Goal: Task Accomplishment & Management: Manage account settings

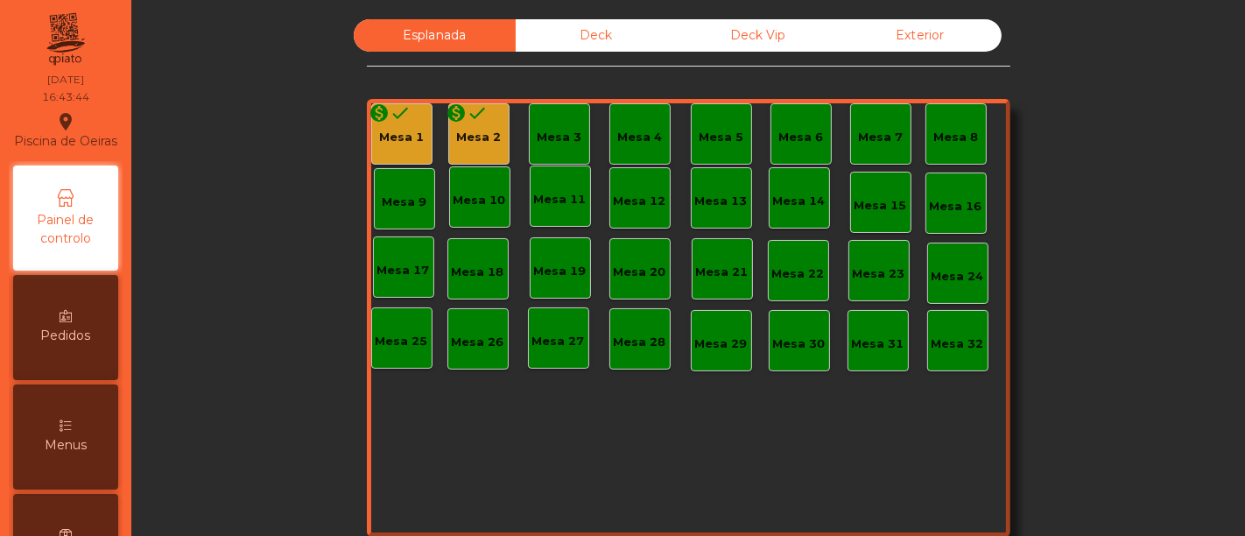
click at [62, 454] on span "Menus" at bounding box center [66, 445] width 42 height 18
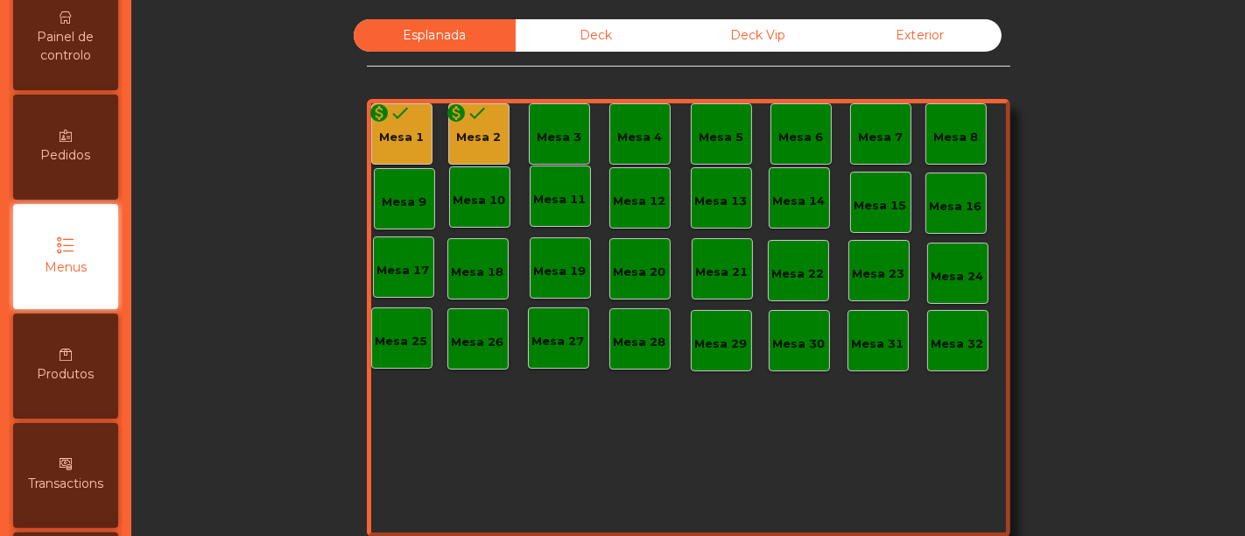
scroll to position [182, 0]
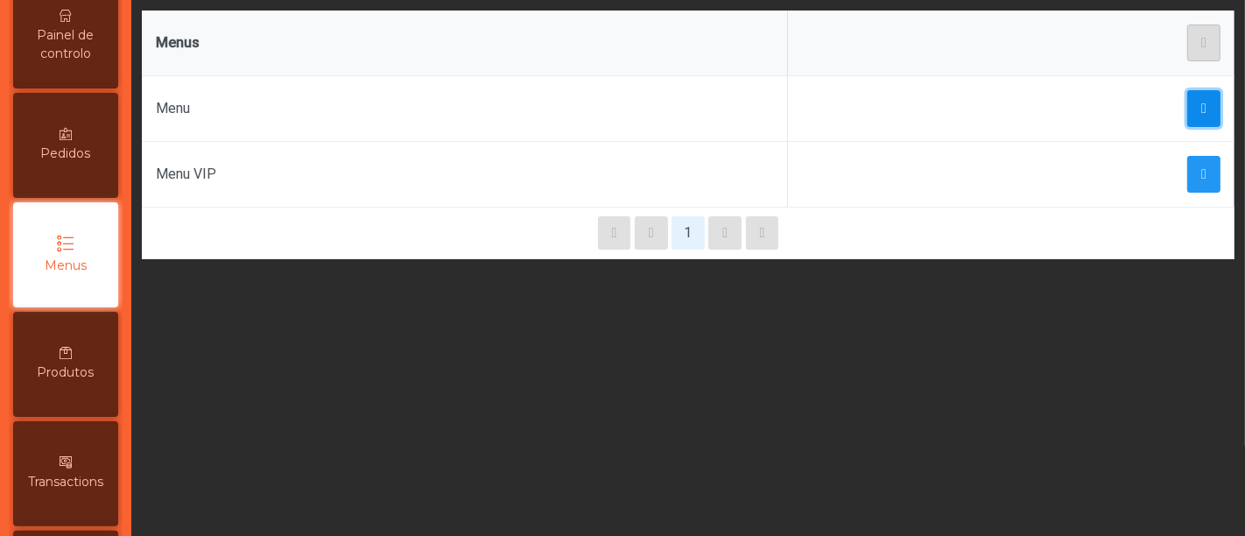
click at [1202, 107] on span "button" at bounding box center [1204, 109] width 5 height 14
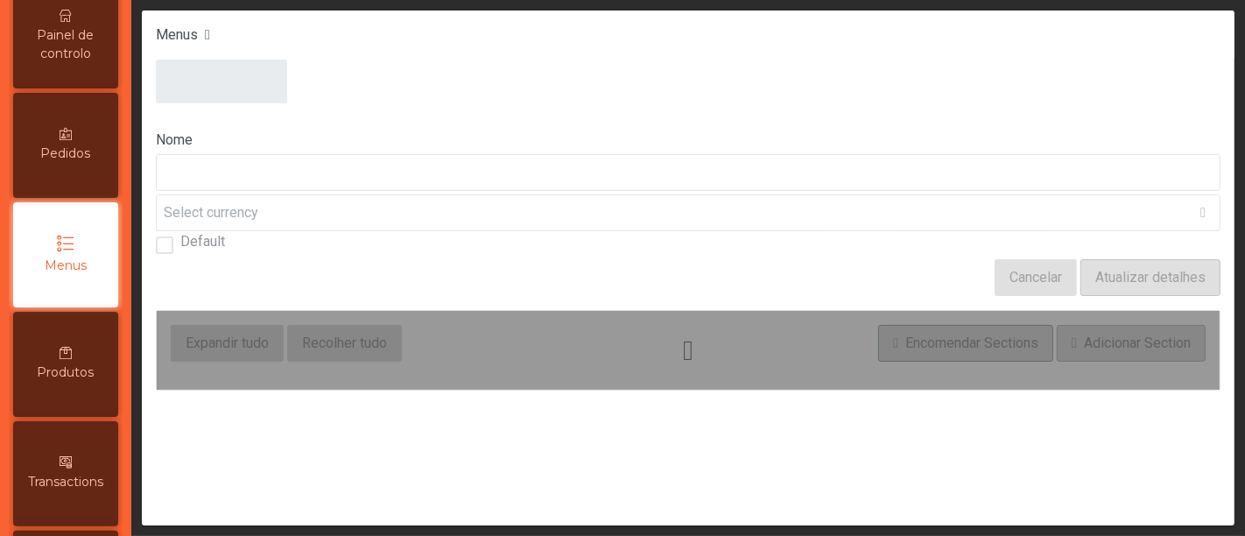
type input "****"
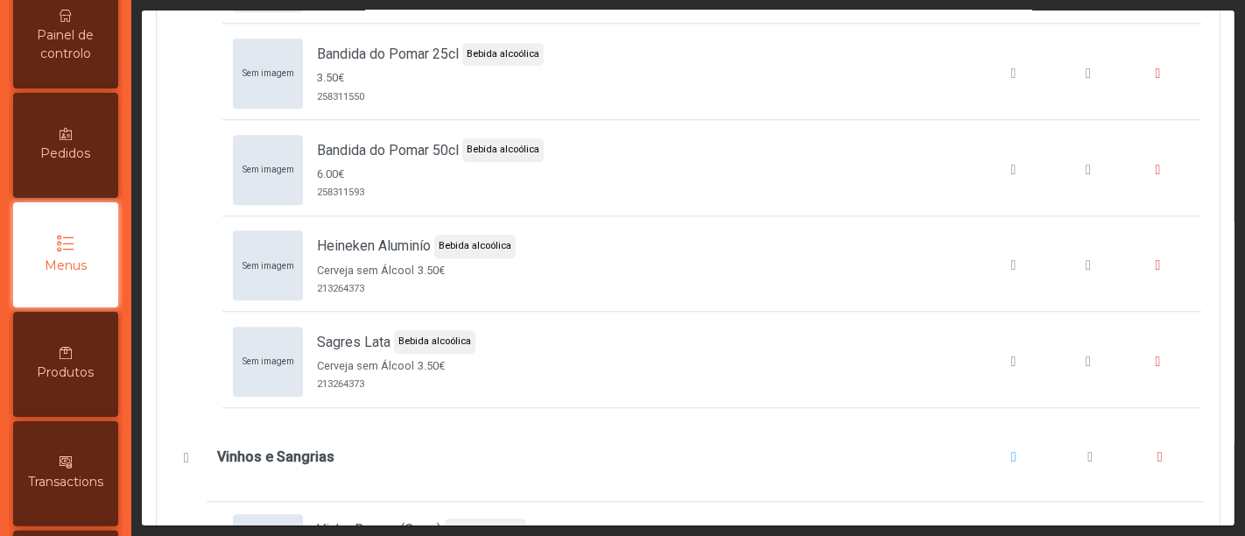
scroll to position [9361, 0]
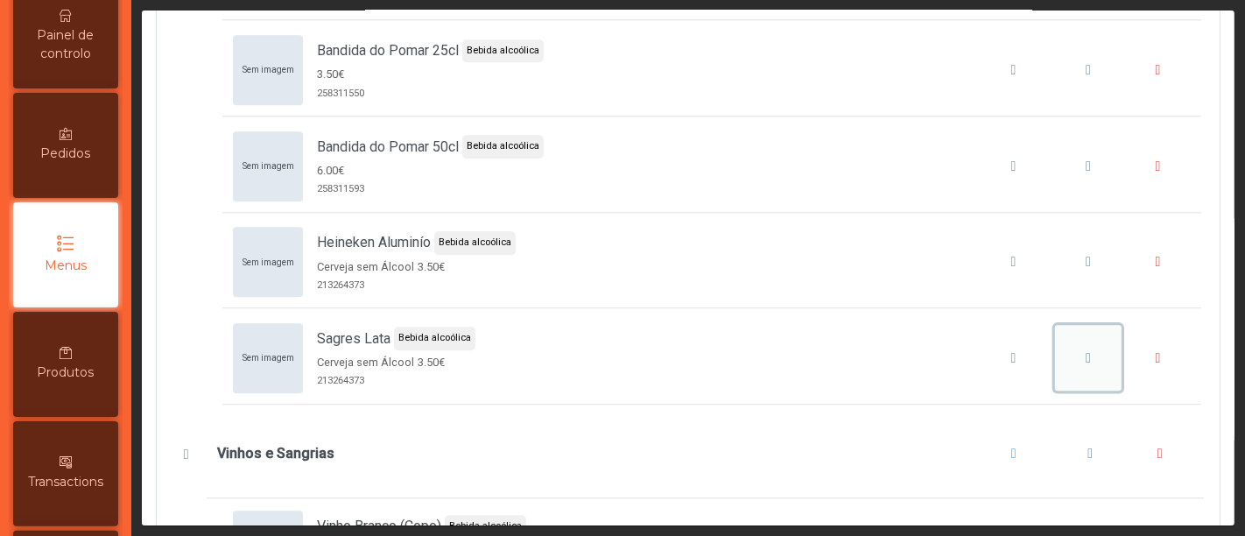
click at [1086, 351] on span "Sagres Lata" at bounding box center [1088, 358] width 5 height 14
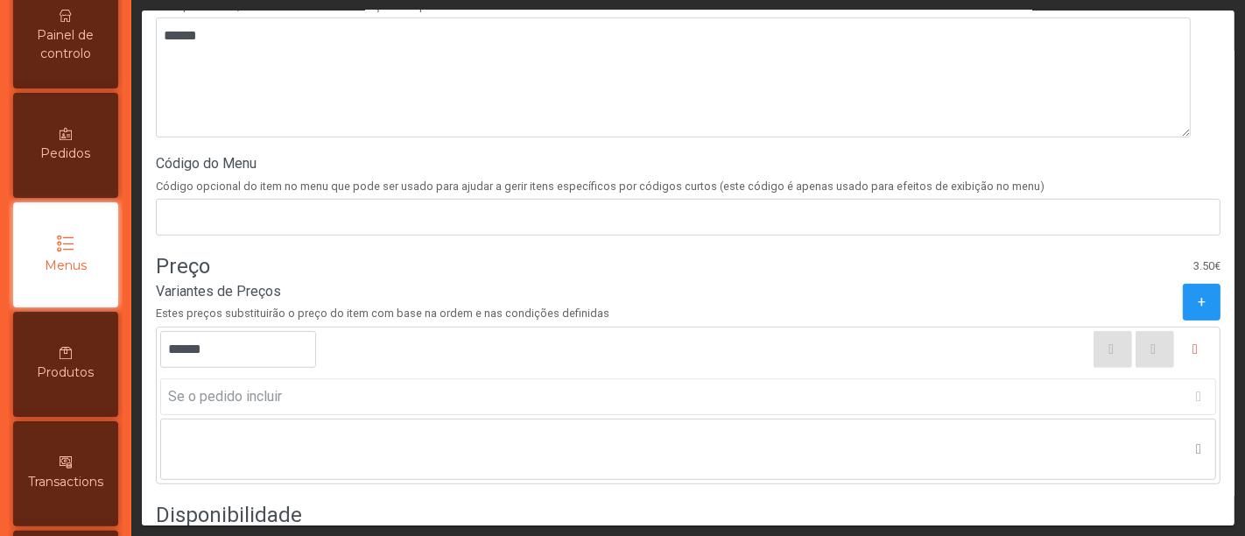
scroll to position [693, 0]
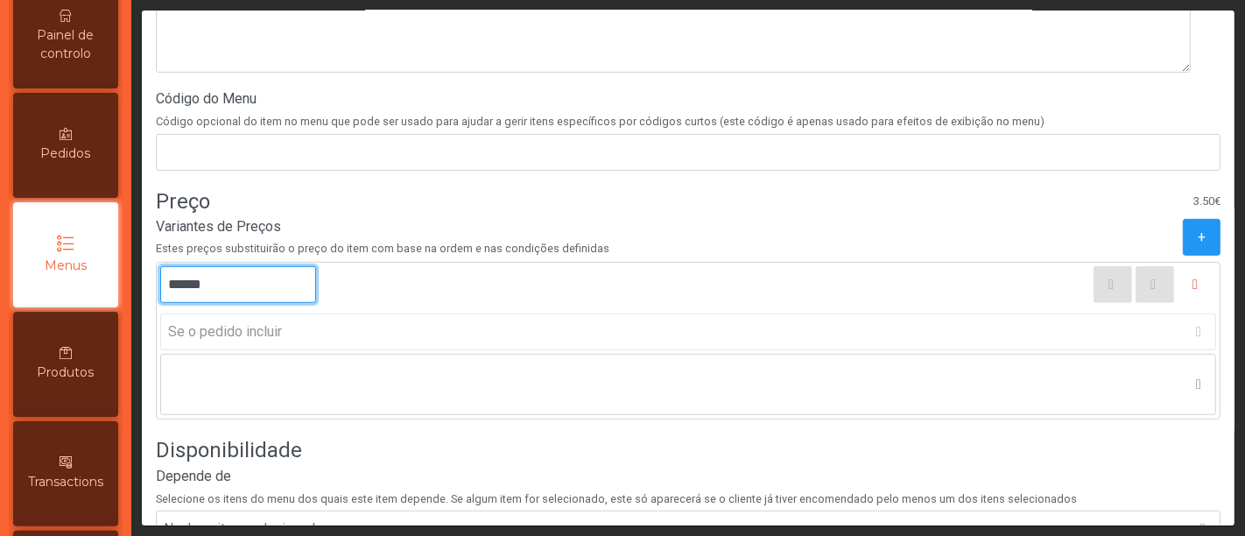
click at [196, 284] on input "******" at bounding box center [238, 284] width 156 height 37
type input "******"
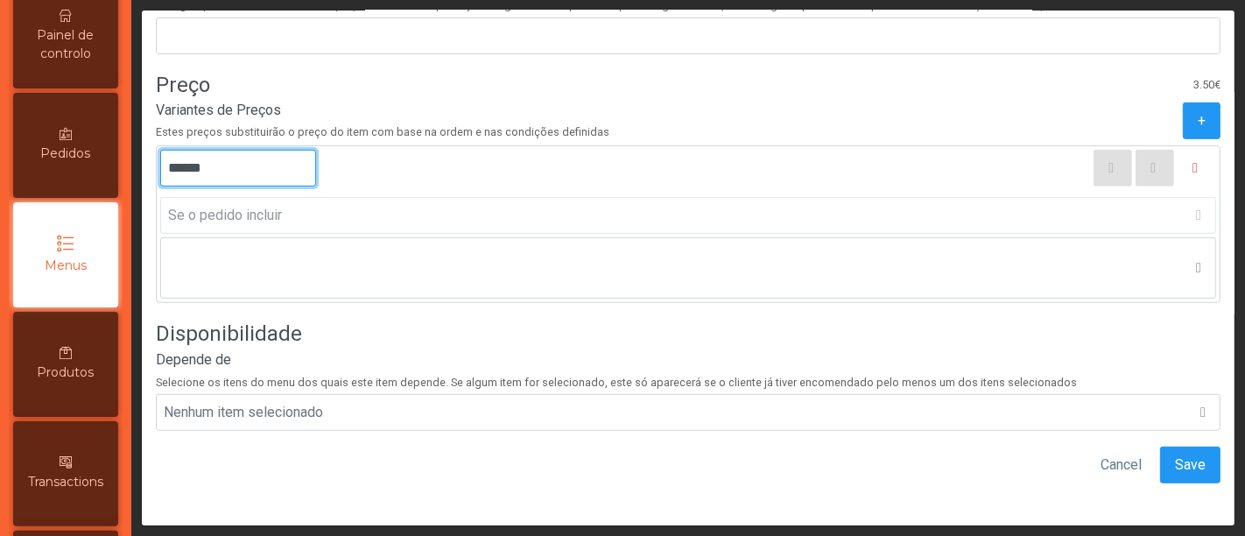
scroll to position [818, 0]
click at [1178, 448] on button "Save" at bounding box center [1190, 465] width 60 height 37
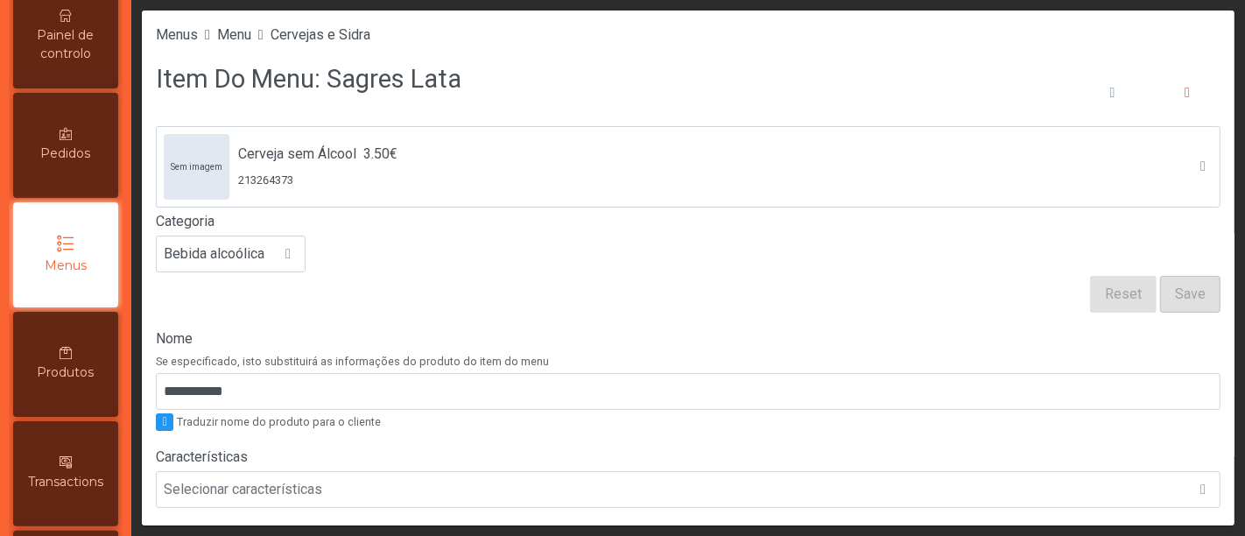
click at [87, 275] on span "Menus" at bounding box center [66, 266] width 42 height 18
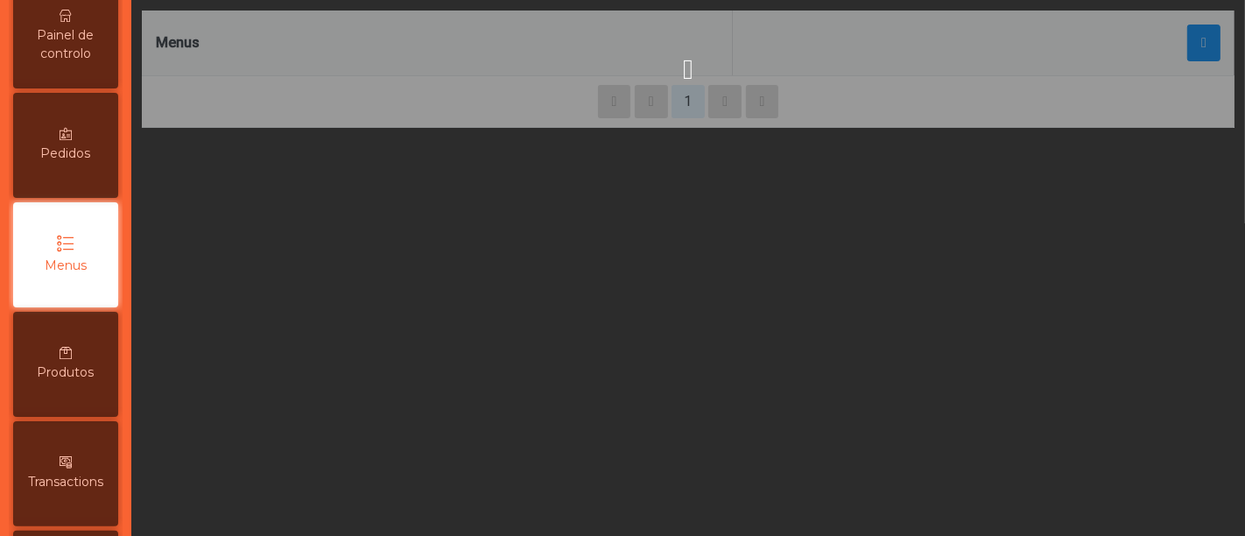
click at [87, 275] on span "Menus" at bounding box center [66, 266] width 42 height 18
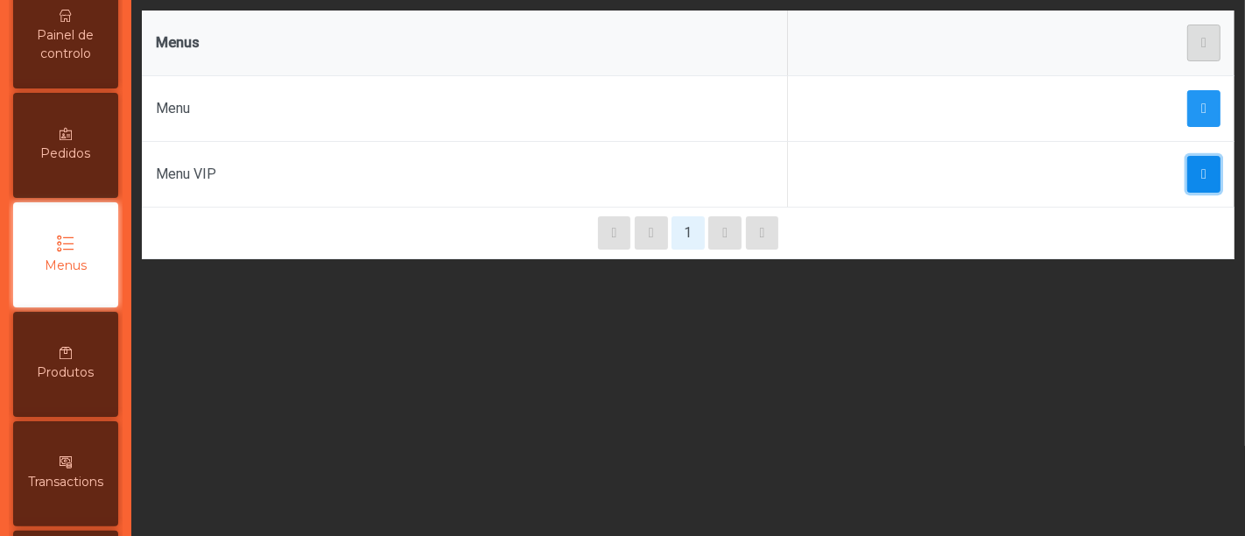
click at [1196, 168] on button "button" at bounding box center [1204, 174] width 33 height 37
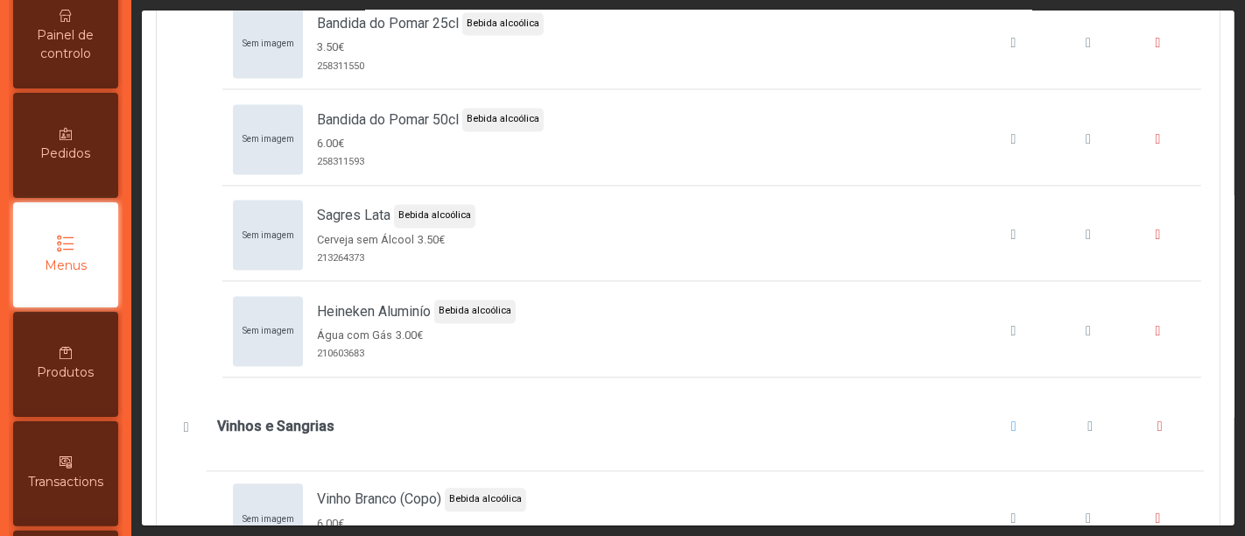
scroll to position [8719, 0]
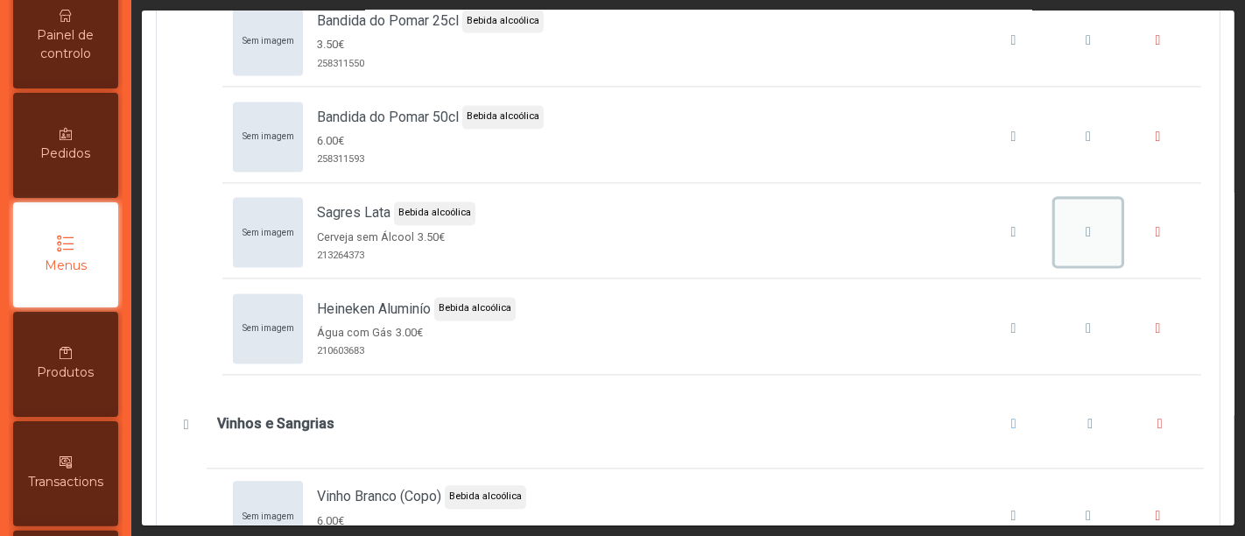
click at [1086, 225] on span "Sagres Lata" at bounding box center [1088, 232] width 5 height 14
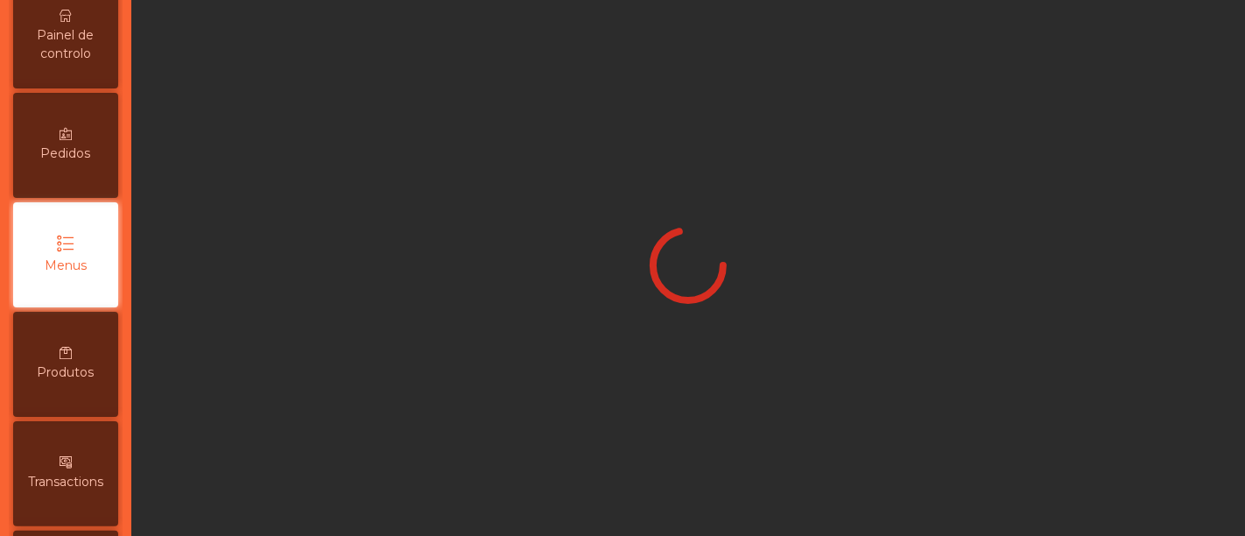
click at [1062, 201] on div at bounding box center [688, 268] width 1093 height 515
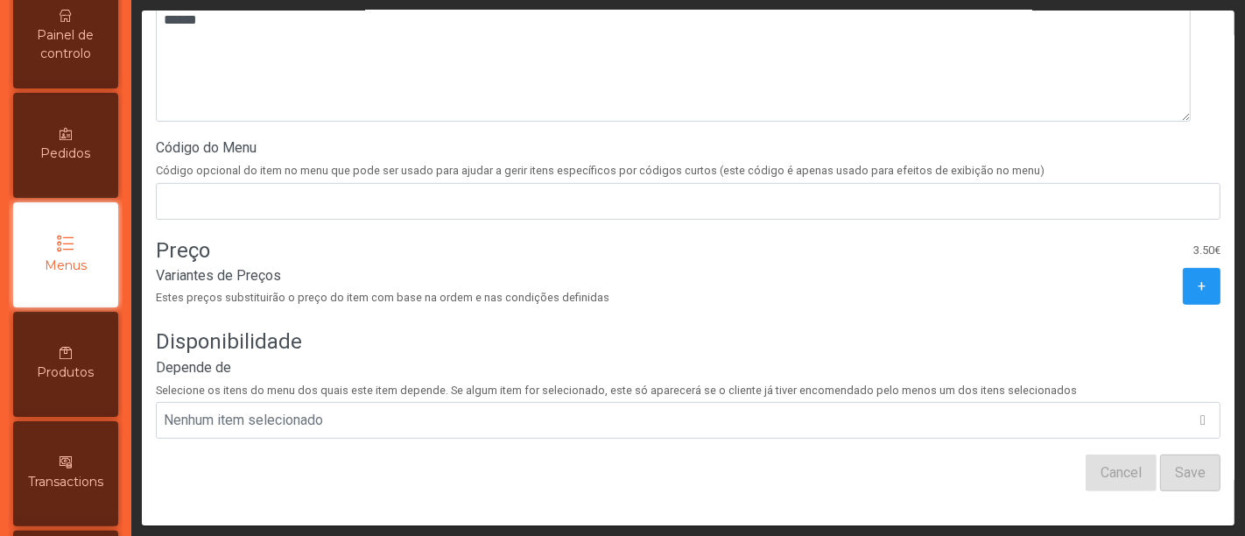
scroll to position [661, 0]
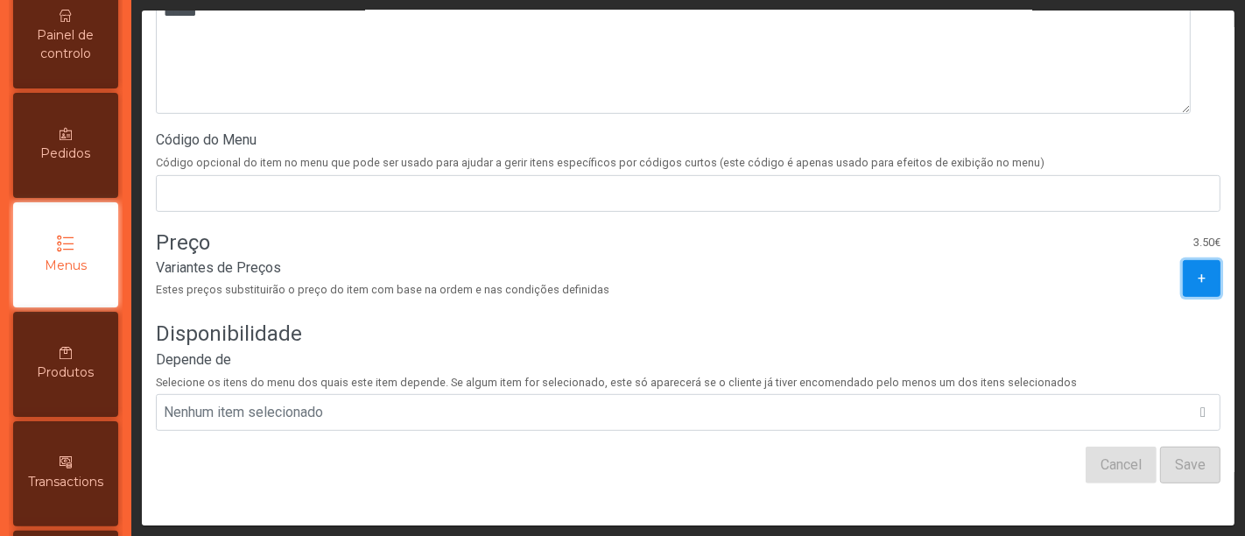
click at [1198, 268] on span "+" at bounding box center [1202, 278] width 8 height 21
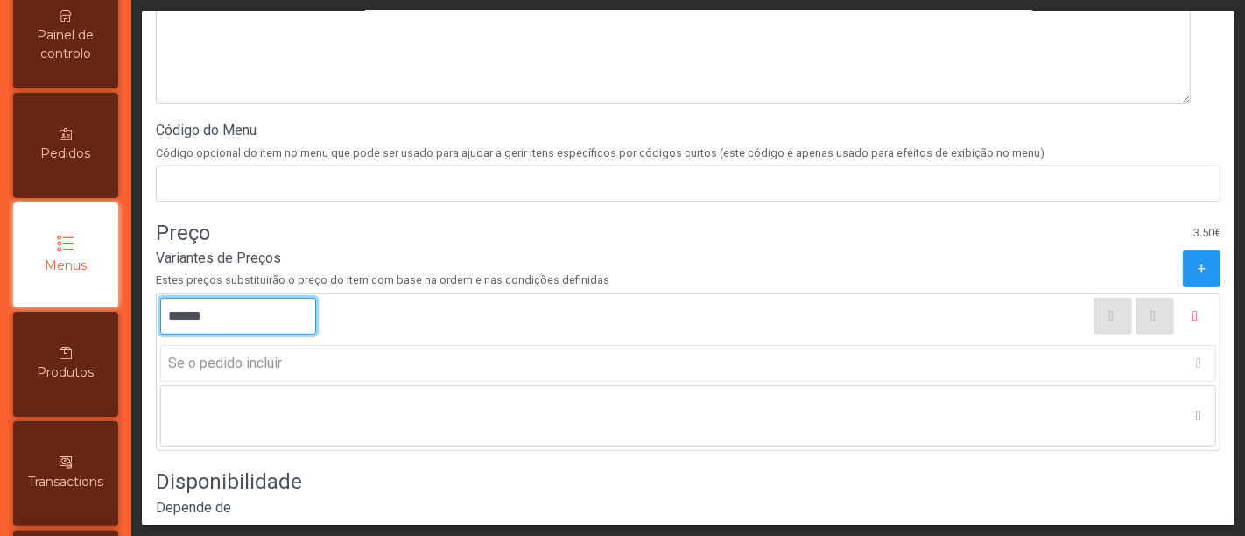
click at [193, 309] on input "******" at bounding box center [238, 316] width 156 height 37
type input "******"
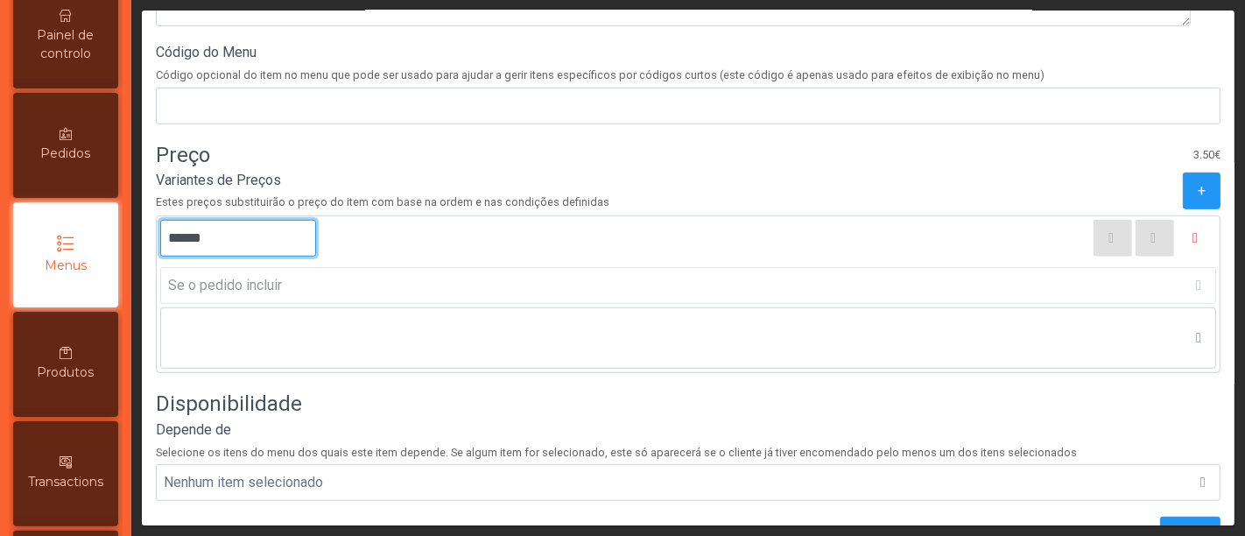
scroll to position [818, 0]
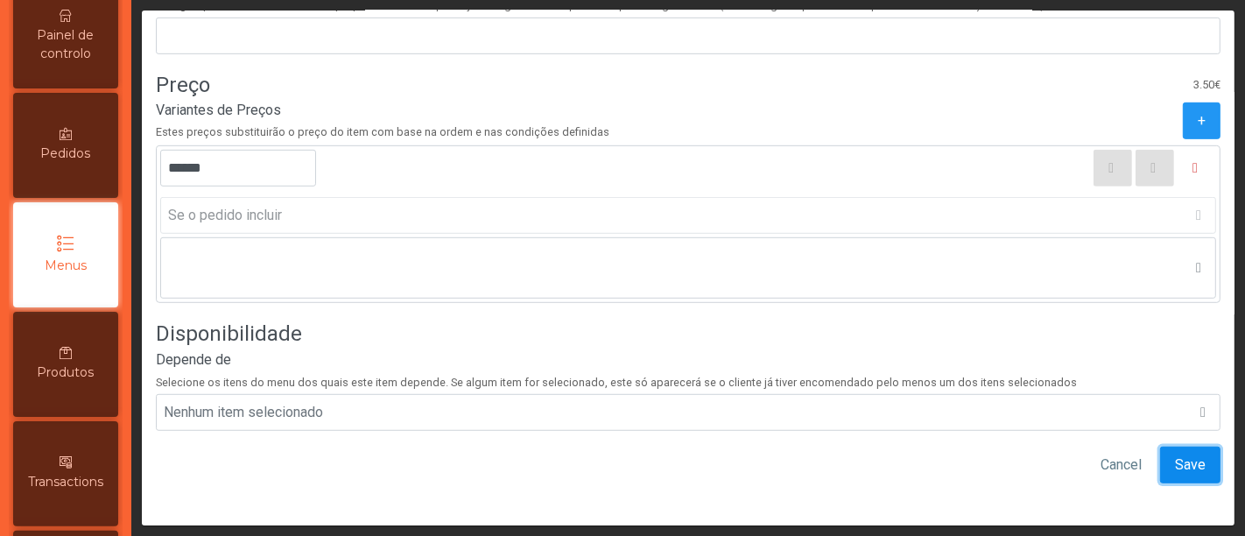
click at [1175, 455] on span "Save" at bounding box center [1190, 465] width 31 height 21
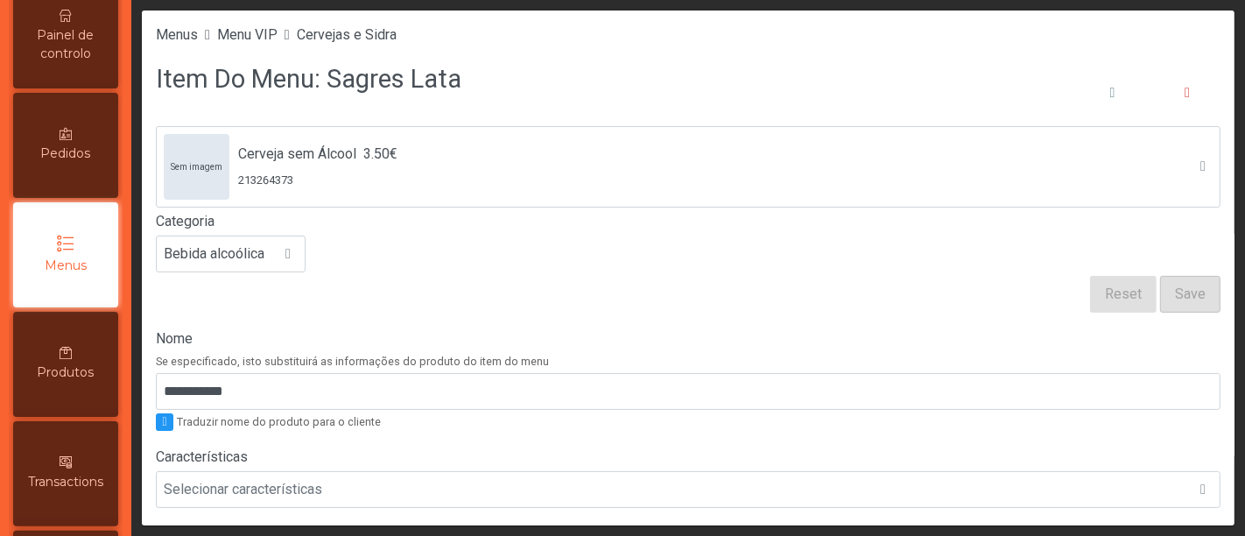
click at [95, 144] on div "Pedidos" at bounding box center [65, 145] width 105 height 105
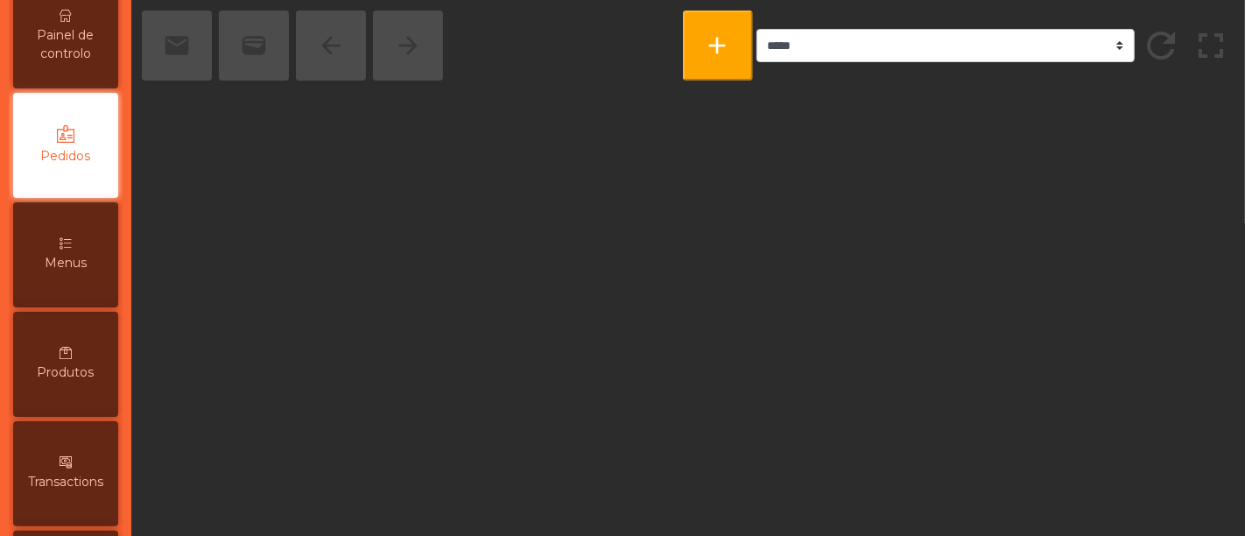
scroll to position [73, 0]
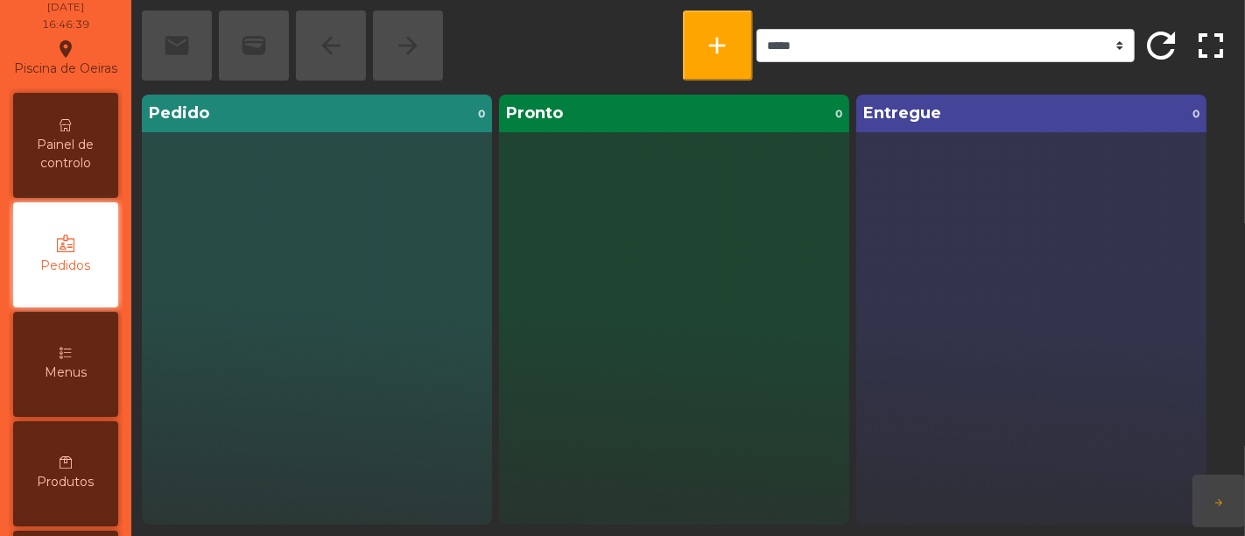
drag, startPoint x: 47, startPoint y: 180, endPoint x: 45, endPoint y: 166, distance: 13.4
click at [47, 173] on span "Painel de controlo" at bounding box center [66, 154] width 96 height 37
